Goal: Use online tool/utility: Utilize a website feature to perform a specific function

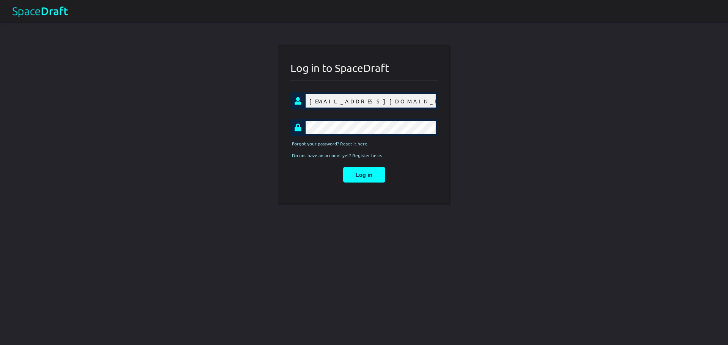
click at [360, 174] on button "Log in" at bounding box center [364, 175] width 42 height 16
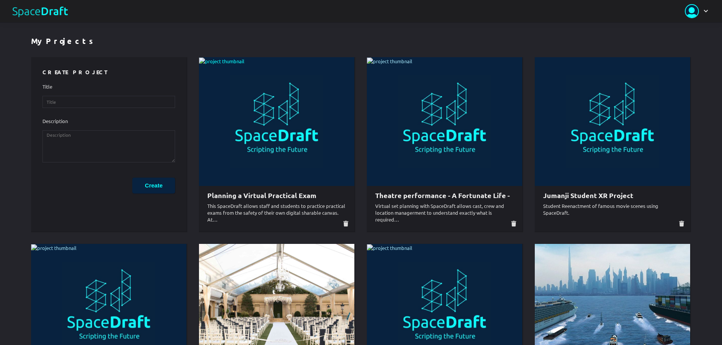
click at [245, 66] on img at bounding box center [221, 62] width 45 height 8
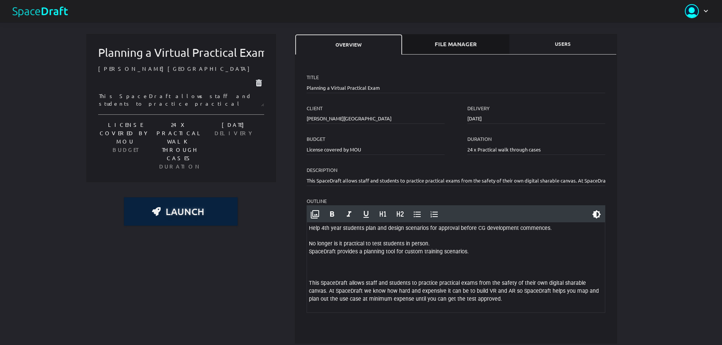
click at [446, 46] on span "File Manager" at bounding box center [456, 44] width 96 height 8
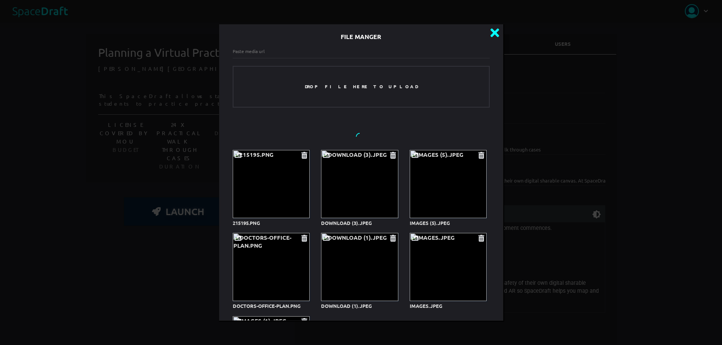
click at [489, 33] on icon at bounding box center [495, 33] width 13 height 13
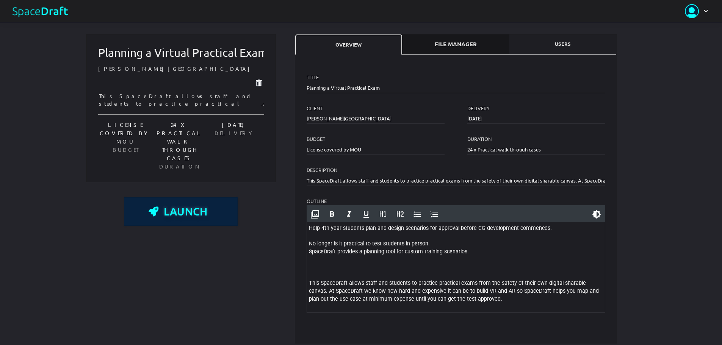
click at [188, 216] on span "Launch" at bounding box center [185, 211] width 55 height 9
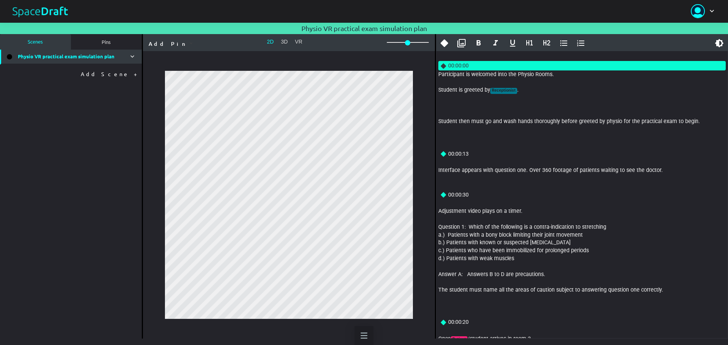
click at [364, 331] on button at bounding box center [363, 335] width 19 height 19
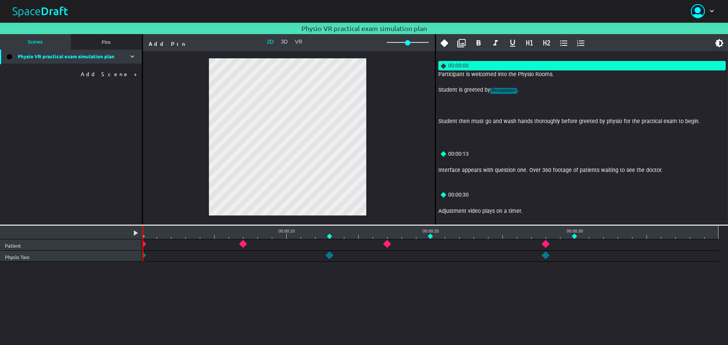
drag, startPoint x: 307, startPoint y: 289, endPoint x: 276, endPoint y: 227, distance: 69.0
click at [277, 226] on div at bounding box center [364, 225] width 728 height 1
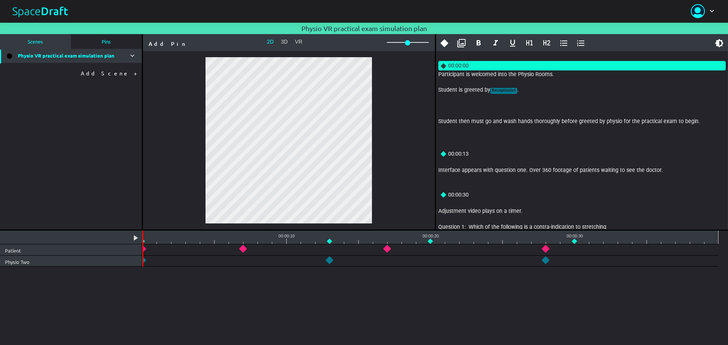
click at [109, 35] on link "Pins" at bounding box center [106, 42] width 71 height 16
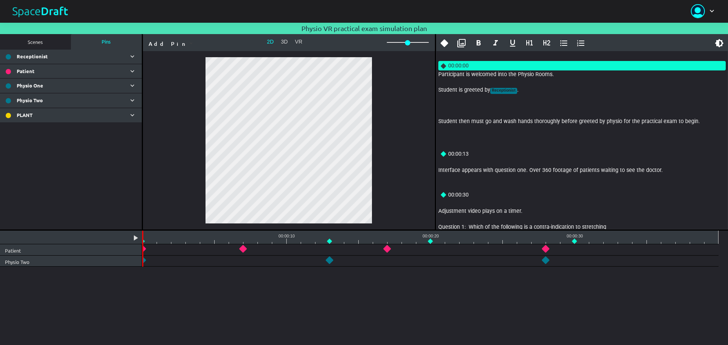
click at [124, 77] on div "Patient" at bounding box center [71, 71] width 142 height 14
click at [133, 73] on icon at bounding box center [133, 71] width 8 height 8
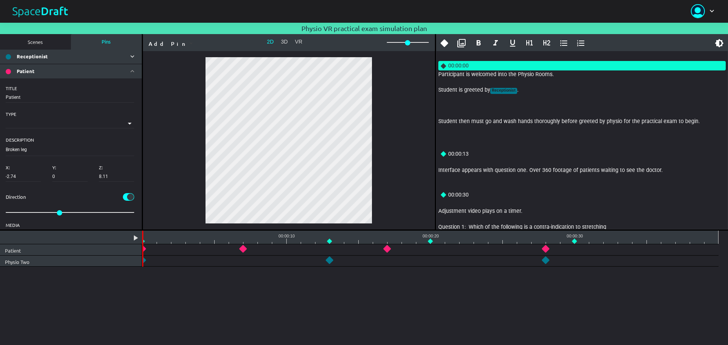
click at [133, 73] on div "Patient" at bounding box center [71, 71] width 142 height 14
click at [129, 72] on icon at bounding box center [133, 71] width 8 height 8
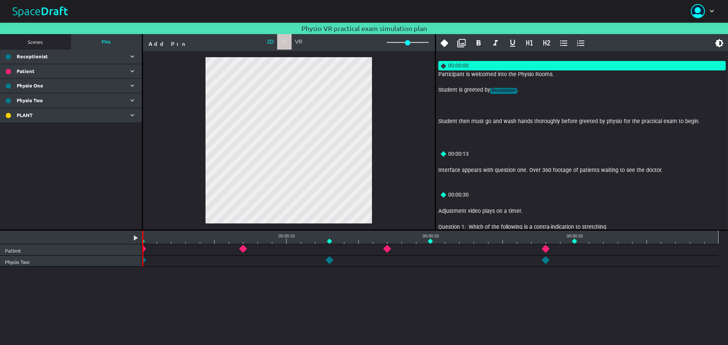
click at [281, 39] on button "3D" at bounding box center [284, 42] width 14 height 16
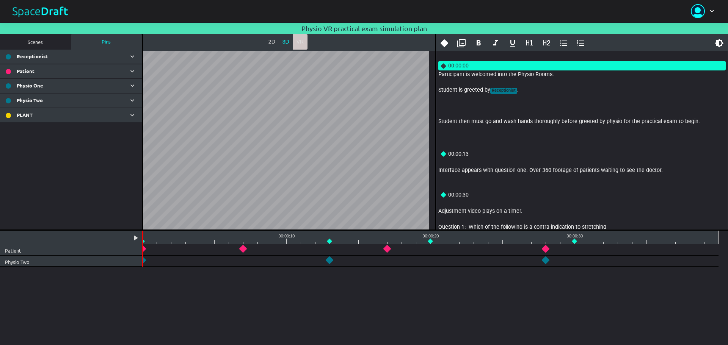
click at [301, 46] on button "VR" at bounding box center [300, 42] width 15 height 16
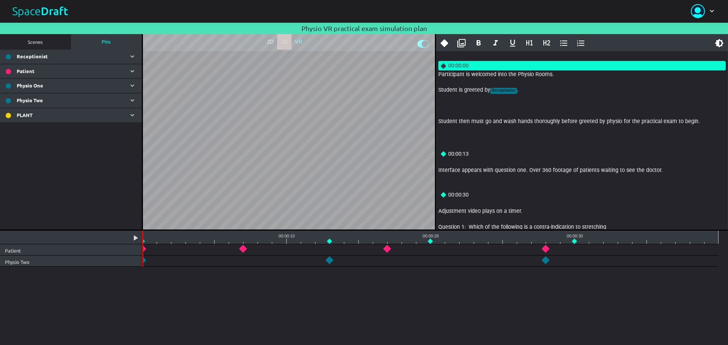
click at [287, 43] on button "3D" at bounding box center [284, 42] width 14 height 16
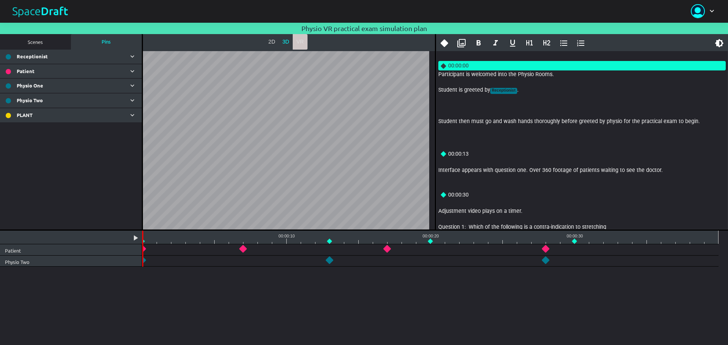
click at [303, 41] on button "VR" at bounding box center [300, 42] width 15 height 16
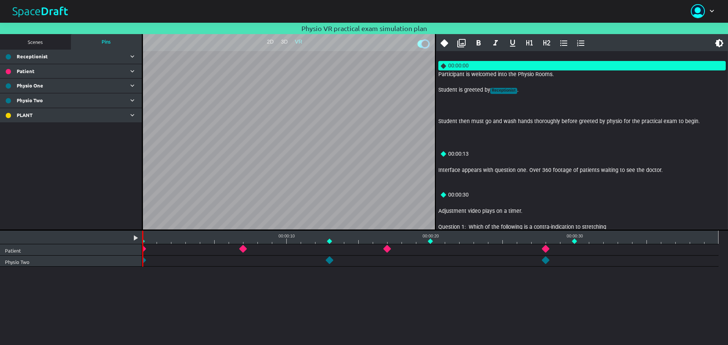
click at [424, 44] on div at bounding box center [425, 44] width 7 height 7
click at [424, 44] on div at bounding box center [421, 44] width 7 height 7
checkbox input "true"
click at [272, 41] on button "2D" at bounding box center [270, 42] width 14 height 16
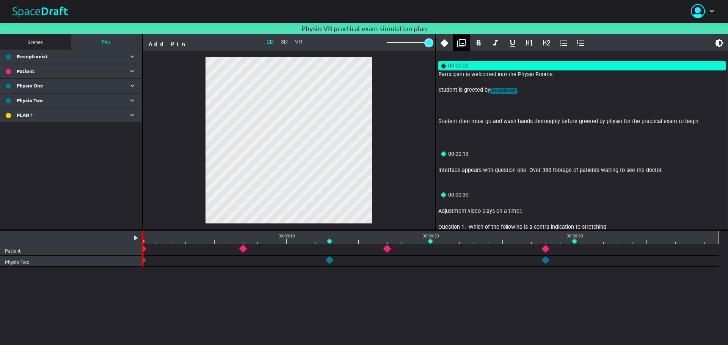
drag, startPoint x: 407, startPoint y: 45, endPoint x: 462, endPoint y: 42, distance: 55.4
click at [462, 42] on div "Scenes Pins Physio VR practical exam simulation plan TITLE DURATION (UNITS) DES…" at bounding box center [364, 132] width 728 height 196
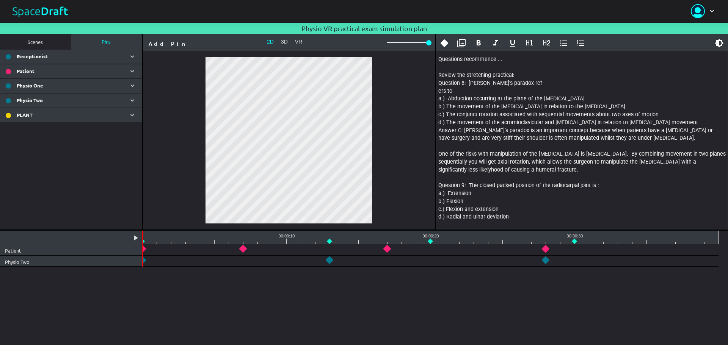
scroll to position [303, 0]
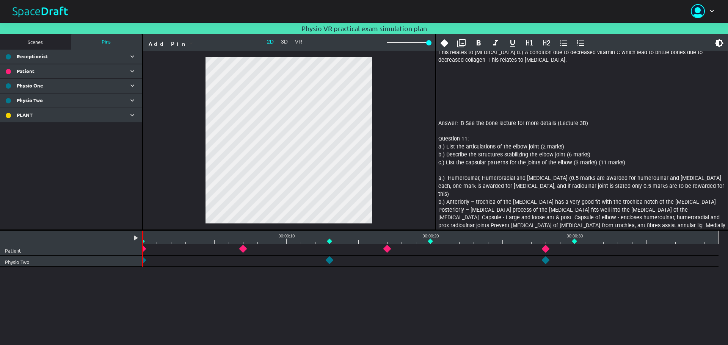
scroll to position [682, 0]
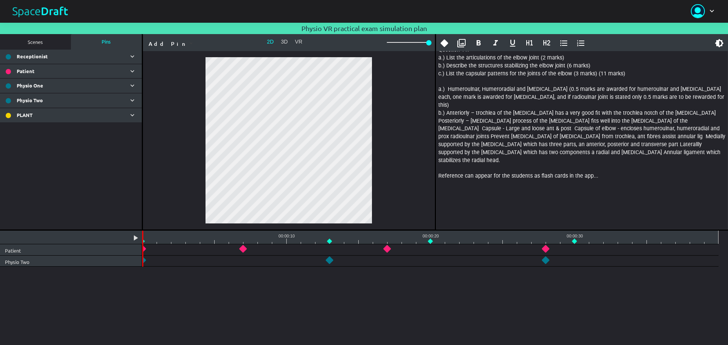
click at [51, 15] on link at bounding box center [39, 11] width 57 height 12
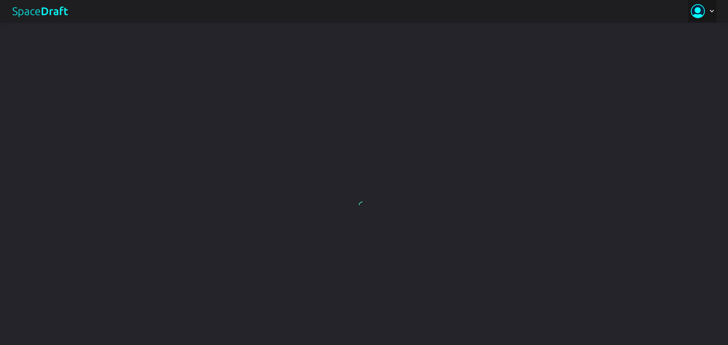
click at [696, 11] on div at bounding box center [702, 11] width 28 height 22
click at [678, 51] on div at bounding box center [364, 206] width 728 height 345
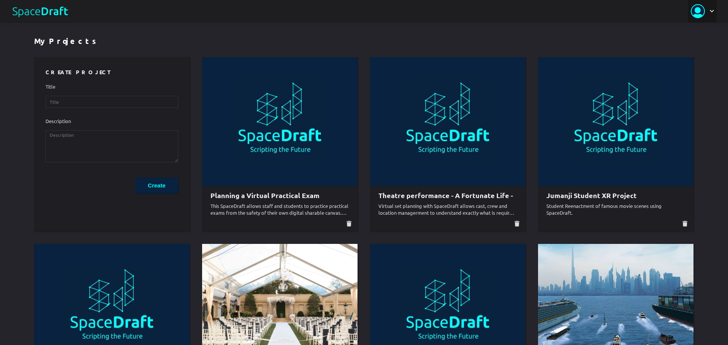
click at [702, 14] on div at bounding box center [702, 11] width 28 height 22
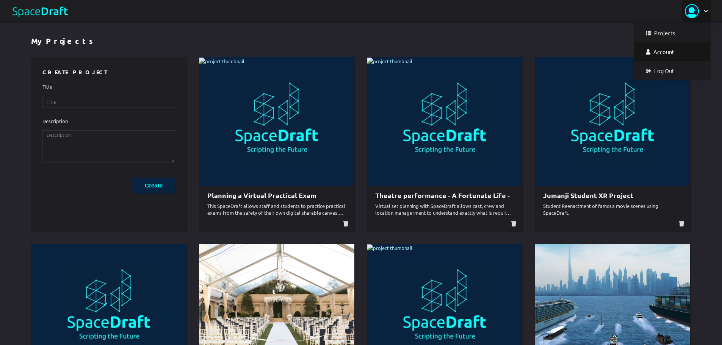
click at [664, 51] on link "Account" at bounding box center [673, 51] width 76 height 19
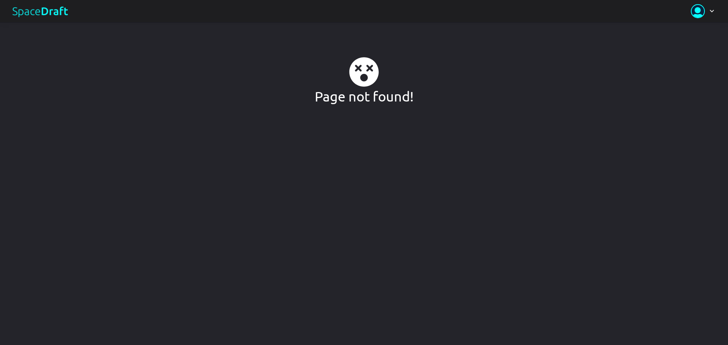
drag, startPoint x: 357, startPoint y: 67, endPoint x: 391, endPoint y: 91, distance: 41.0
click at [411, 72] on div at bounding box center [364, 72] width 152 height 30
drag, startPoint x: 375, startPoint y: 78, endPoint x: 274, endPoint y: 91, distance: 101.0
click at [274, 91] on main "Projects Account Log Out Page not found!" at bounding box center [364, 172] width 728 height 345
drag, startPoint x: 355, startPoint y: 95, endPoint x: 397, endPoint y: 91, distance: 41.9
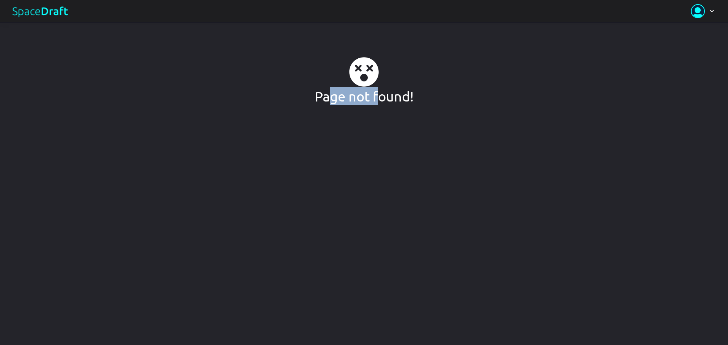
click at [391, 90] on h1 "Page not found!" at bounding box center [364, 96] width 152 height 18
drag, startPoint x: 410, startPoint y: 92, endPoint x: 393, endPoint y: 94, distance: 16.4
click at [404, 92] on h1 "Page not found!" at bounding box center [364, 96] width 152 height 18
click at [393, 94] on h1 "Page not found!" at bounding box center [364, 96] width 152 height 18
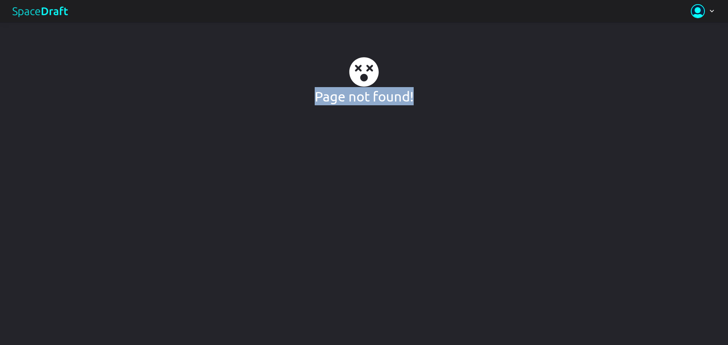
click at [393, 94] on h1 "Page not found!" at bounding box center [364, 96] width 152 height 18
click at [369, 75] on icon at bounding box center [364, 72] width 30 height 30
click at [376, 99] on h1 "Page not found!" at bounding box center [364, 96] width 152 height 18
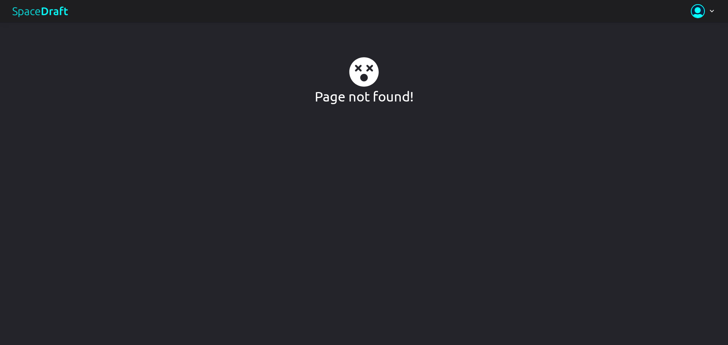
drag, startPoint x: 360, startPoint y: 65, endPoint x: 344, endPoint y: 71, distance: 16.8
click at [196, 68] on main "Projects Account Log Out Page not found!" at bounding box center [364, 172] width 728 height 345
click at [55, 9] on link at bounding box center [39, 11] width 57 height 12
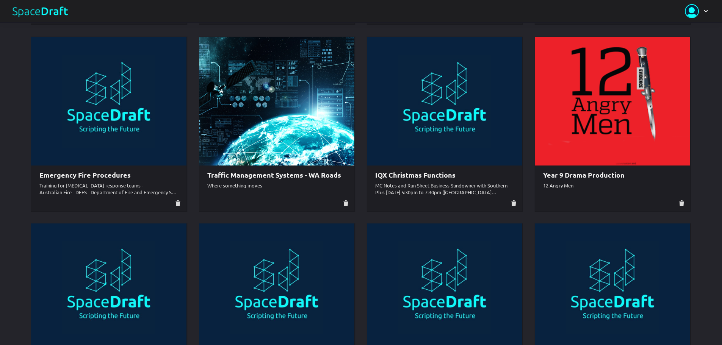
scroll to position [682, 0]
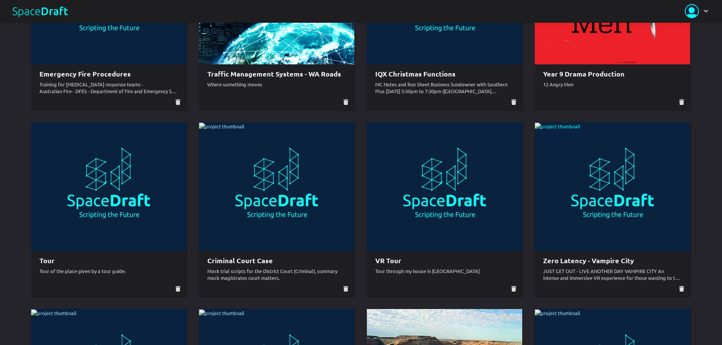
click at [580, 131] on img at bounding box center [557, 127] width 45 height 8
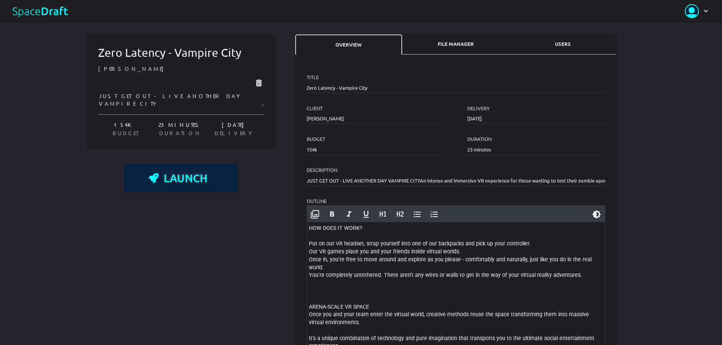
click at [185, 183] on span "Launch" at bounding box center [185, 178] width 55 height 9
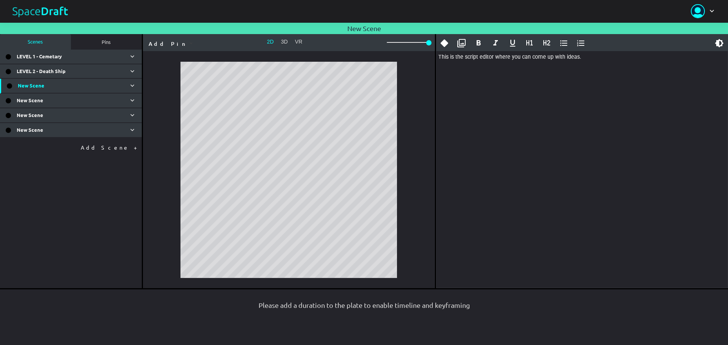
click at [113, 90] on div "New Scene" at bounding box center [71, 86] width 141 height 14
click at [135, 85] on icon at bounding box center [133, 86] width 8 height 8
